Goal: Book appointment/travel/reservation

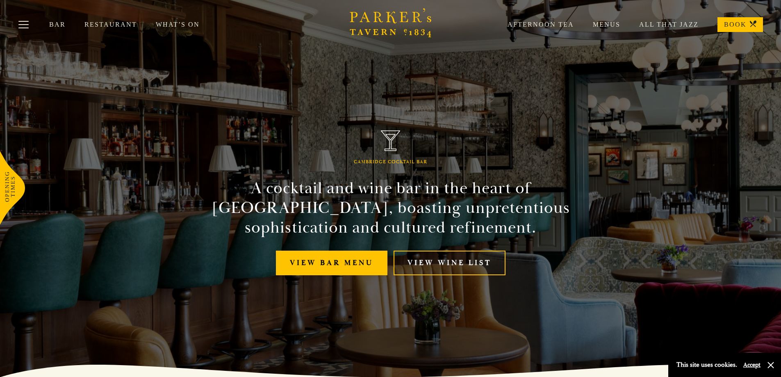
click at [179, 22] on link "What’s On" at bounding box center [187, 24] width 63 height 8
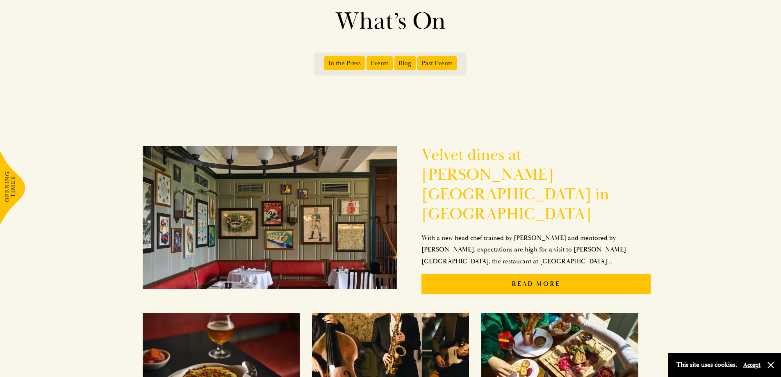
scroll to position [82, 0]
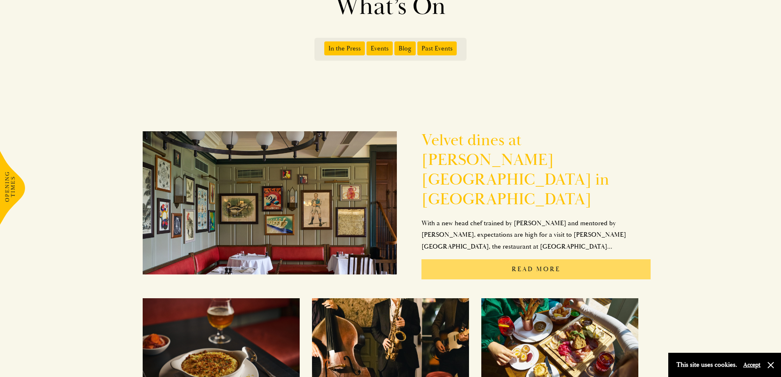
click at [513, 259] on p "Read More" at bounding box center [535, 269] width 229 height 20
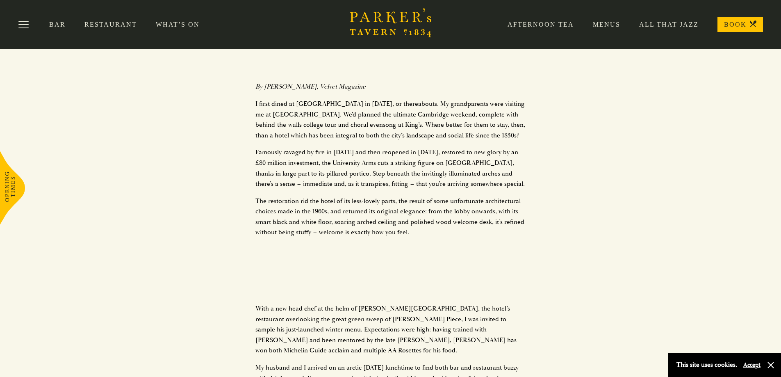
scroll to position [377, 0]
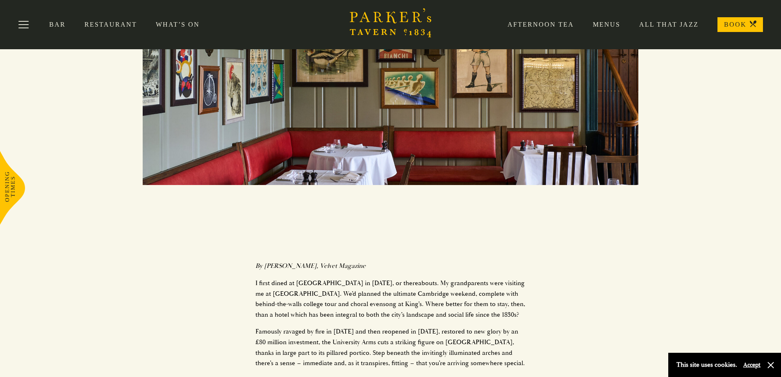
click at [673, 23] on link "All That Jazz" at bounding box center [659, 24] width 78 height 8
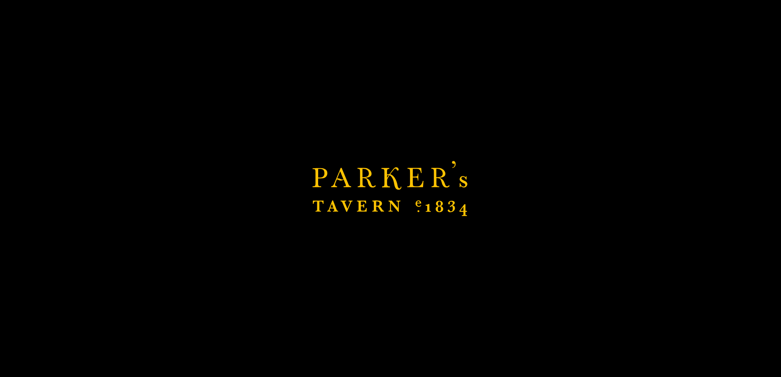
scroll to position [787, 0]
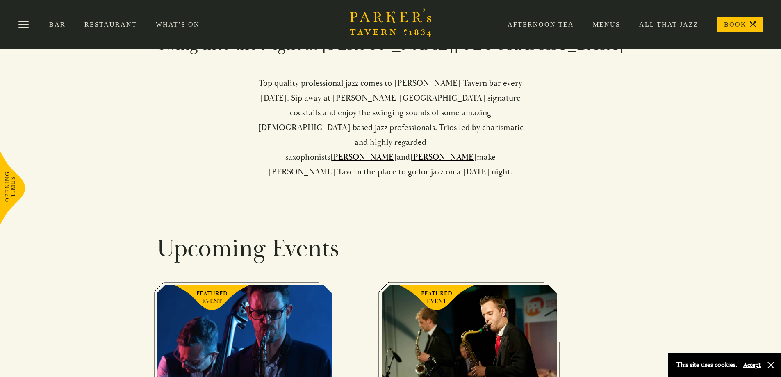
scroll to position [369, 0]
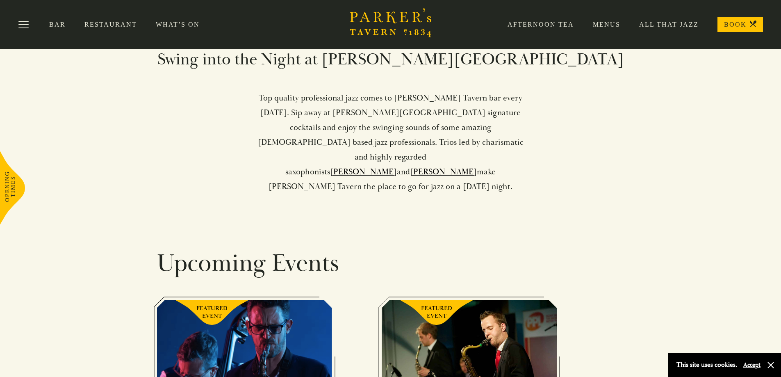
click at [537, 23] on link "Afternoon Tea" at bounding box center [530, 24] width 85 height 8
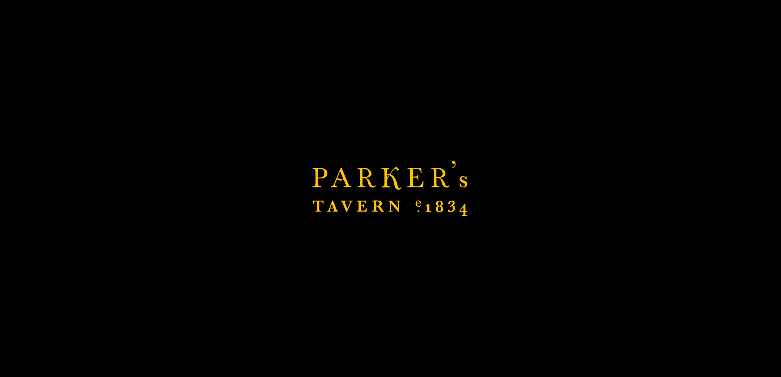
scroll to position [638, 0]
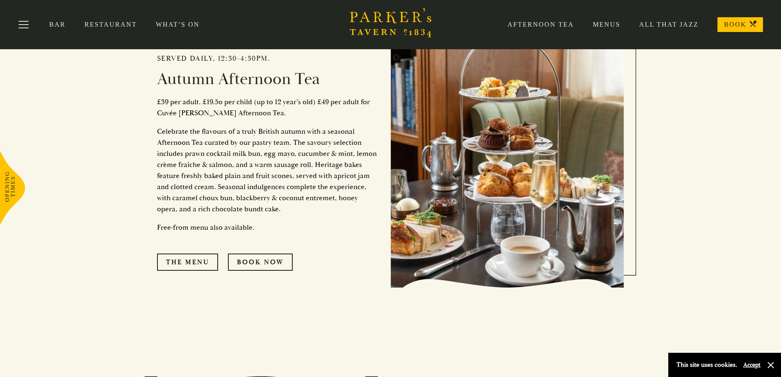
scroll to position [410, 0]
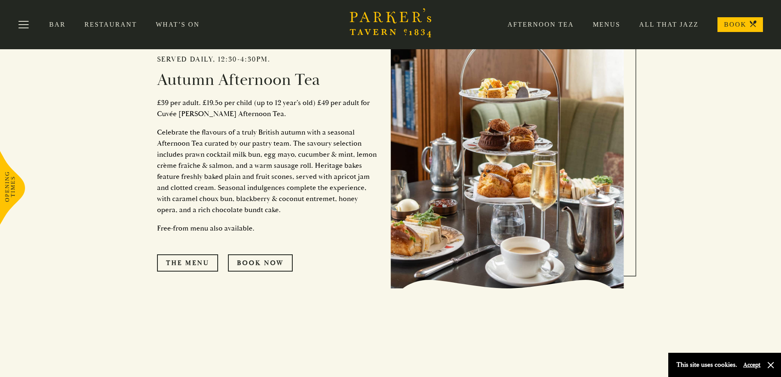
click at [656, 23] on link "All That Jazz" at bounding box center [659, 24] width 78 height 8
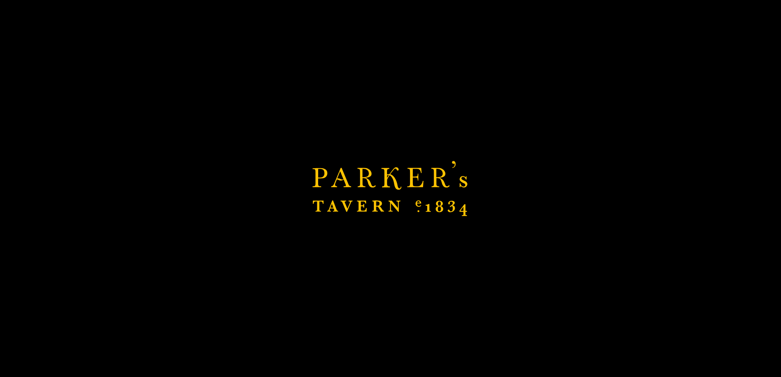
scroll to position [574, 0]
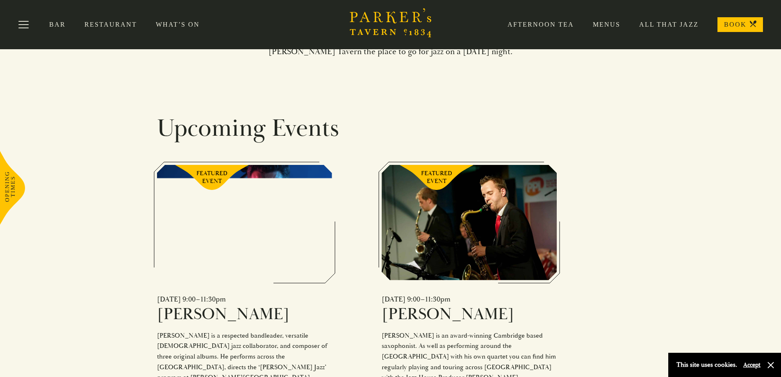
scroll to position [492, 0]
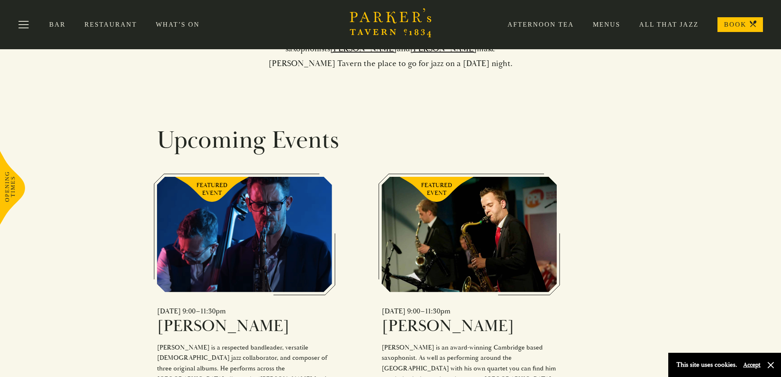
click at [179, 26] on link "What’s On" at bounding box center [187, 24] width 63 height 8
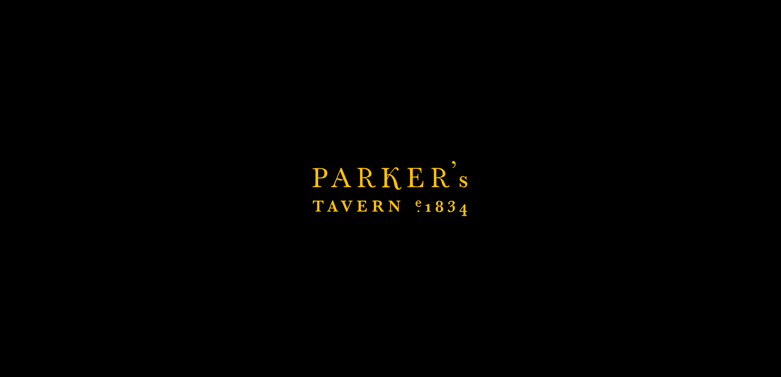
scroll to position [866, 0]
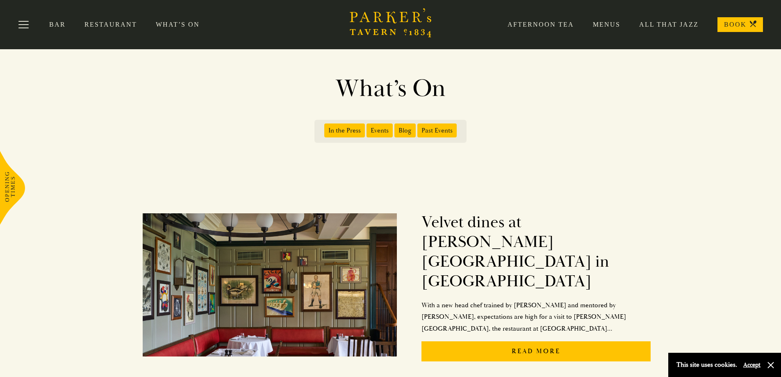
click at [122, 27] on link "Restaurant" at bounding box center [119, 24] width 71 height 8
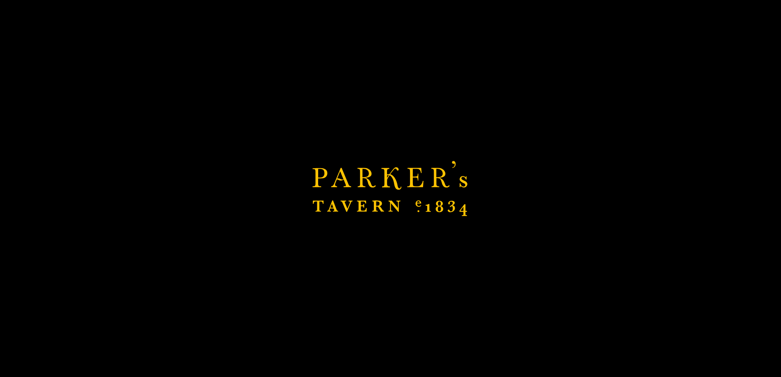
scroll to position [606, 0]
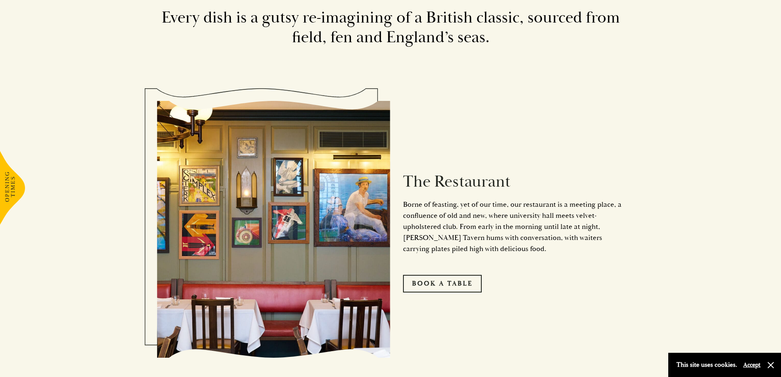
scroll to position [492, 0]
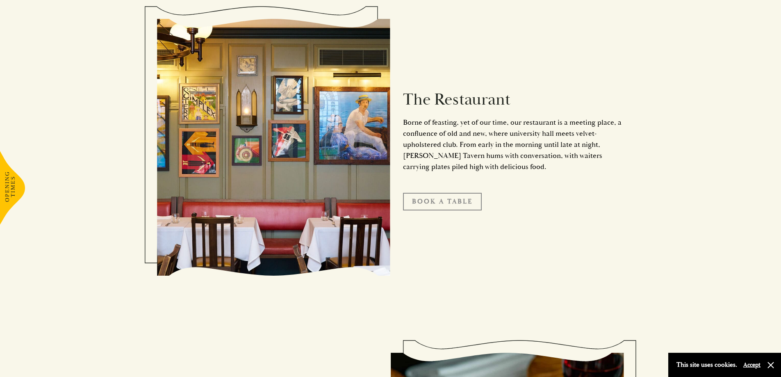
click at [463, 205] on link "Book A Table" at bounding box center [442, 201] width 79 height 17
